Goal: Information Seeking & Learning: Learn about a topic

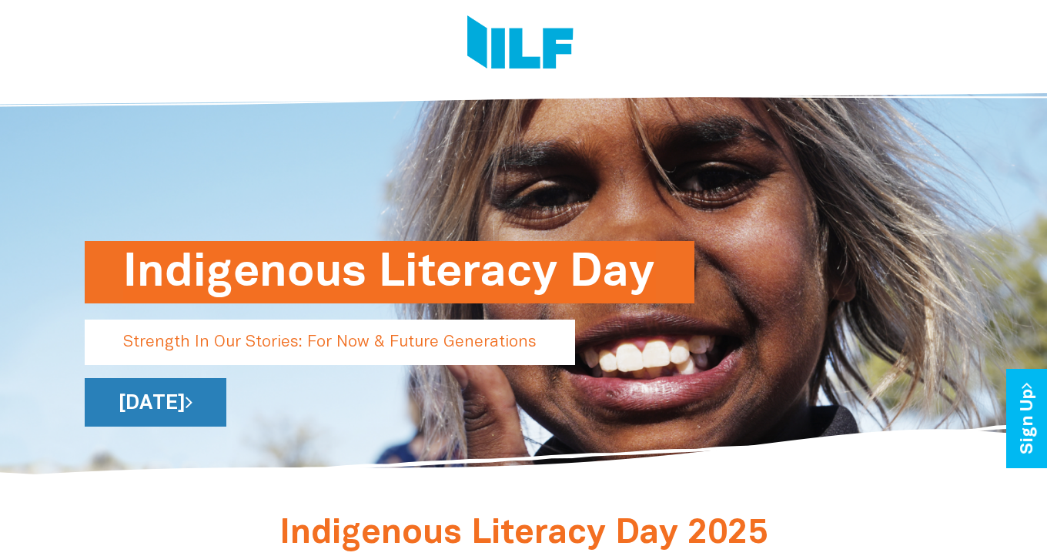
click at [226, 414] on link "[DATE]" at bounding box center [156, 402] width 142 height 49
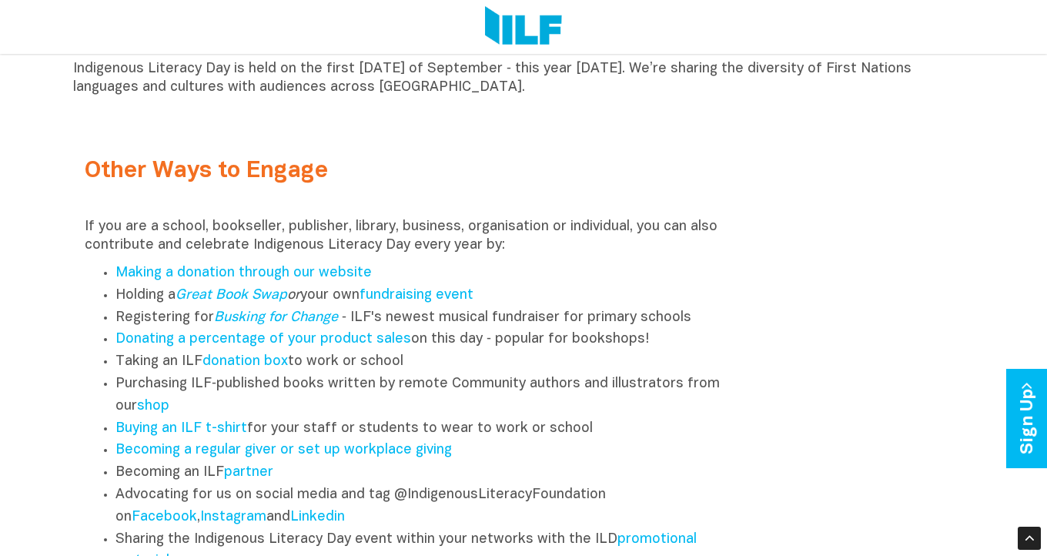
scroll to position [1766, 0]
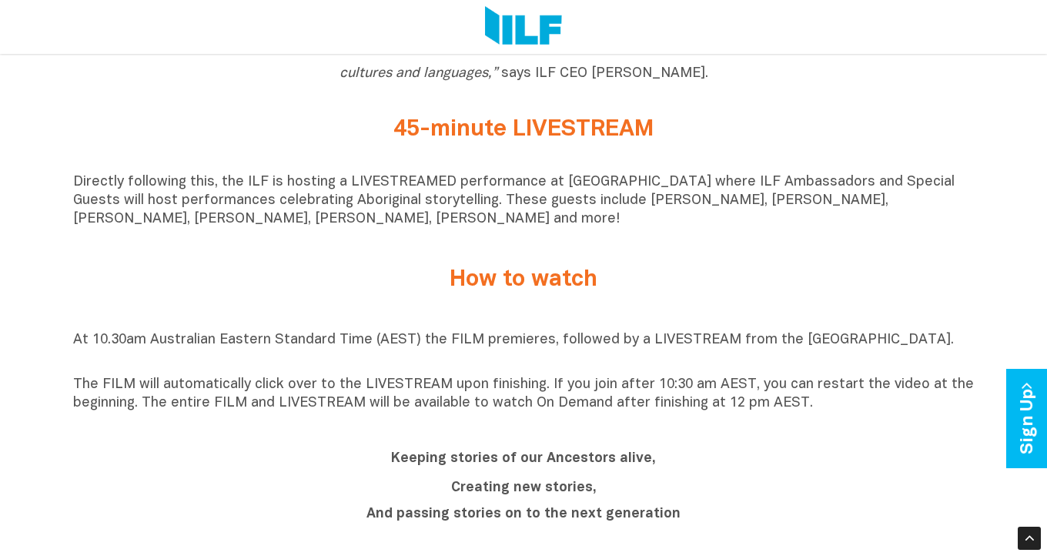
scroll to position [1032, 0]
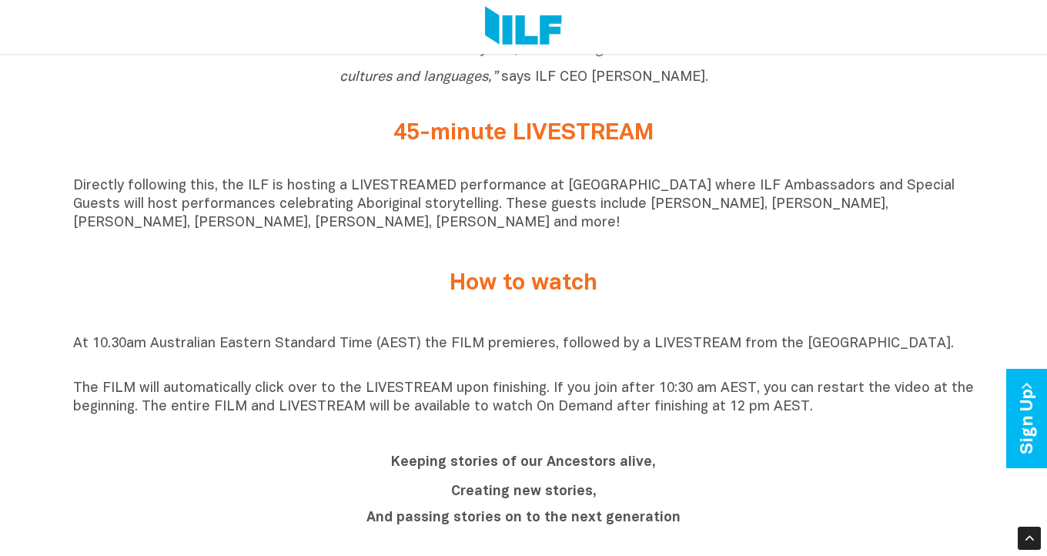
click at [669, 460] on h2 "Keeping stories of our Ancestors alive," at bounding box center [523, 461] width 577 height 28
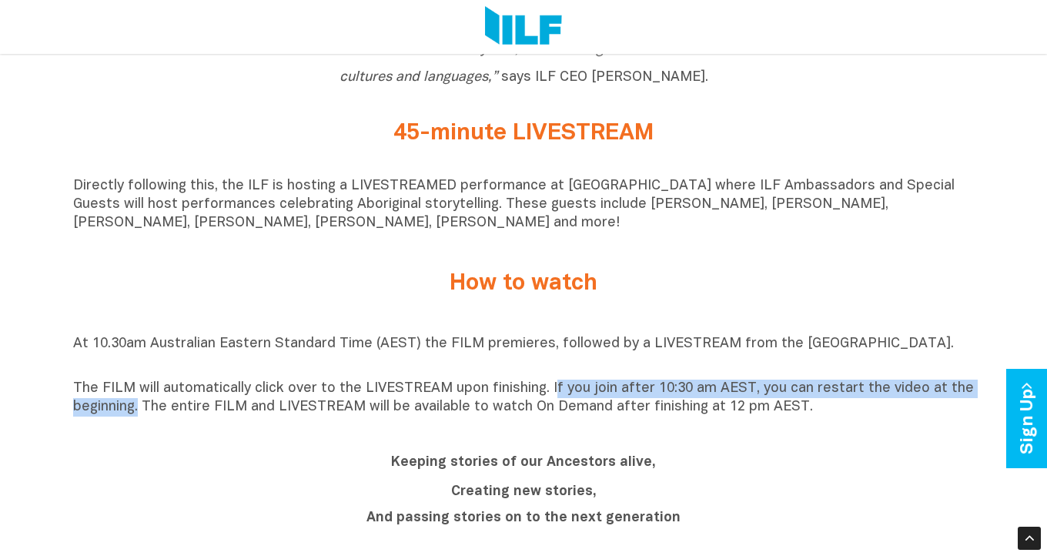
drag, startPoint x: 547, startPoint y: 392, endPoint x: 139, endPoint y: 412, distance: 408.5
click at [139, 412] on p "The FILM will automatically click over to the LIVESTREAM upon finishing. If you…" at bounding box center [523, 398] width 901 height 37
copy p "f you join after 10:30 am AEST, you can restart the video at the beginning."
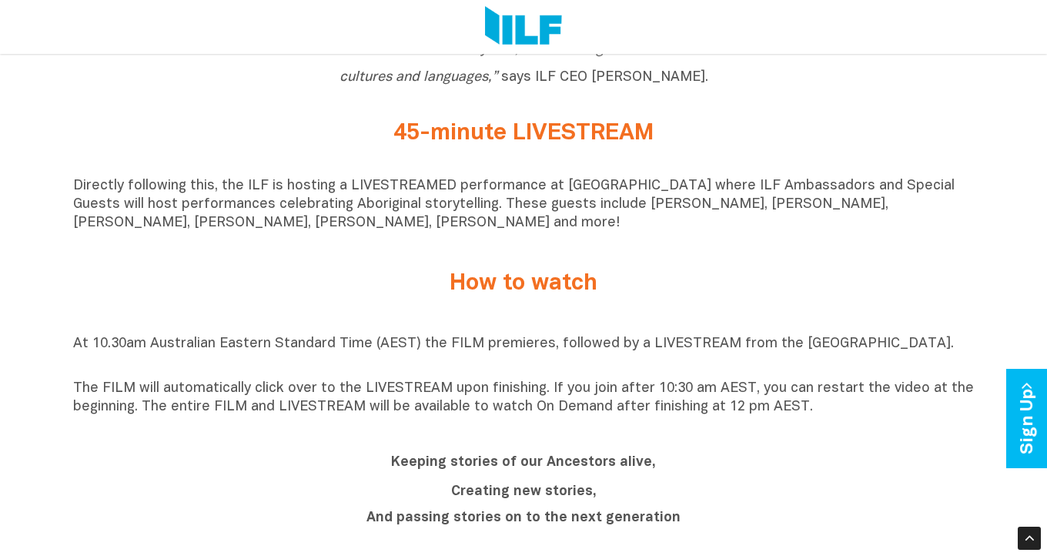
click at [74, 348] on p "At 10.30am Australian Eastern Standard Time (AEST) the FILM premieres, followed…" at bounding box center [523, 353] width 901 height 37
click at [604, 407] on p "The FILM will automatically click over to the LIVESTREAM upon finishing. If you…" at bounding box center [523, 398] width 901 height 37
